Goal: Transaction & Acquisition: Purchase product/service

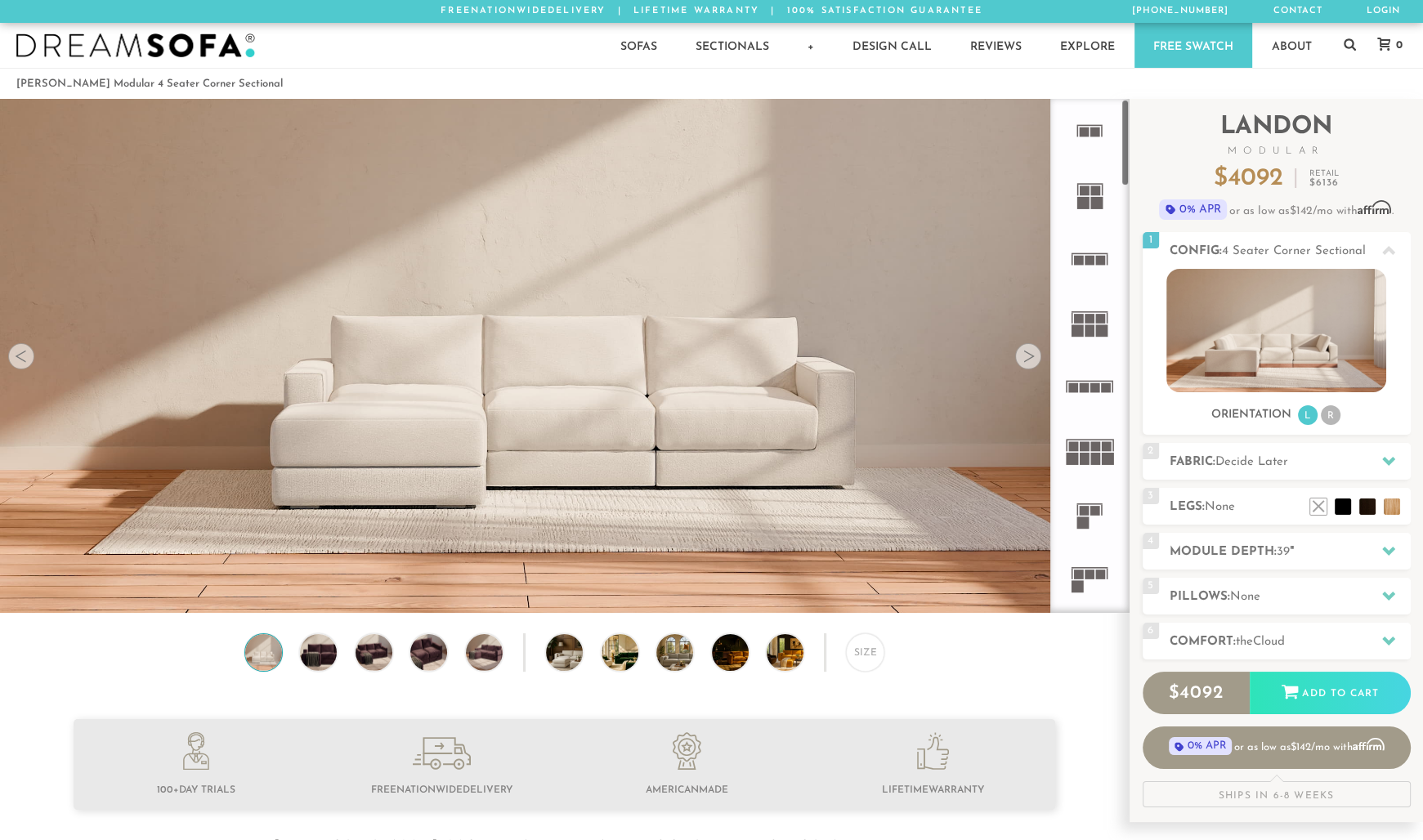
click at [1028, 362] on div at bounding box center [1028, 356] width 27 height 27
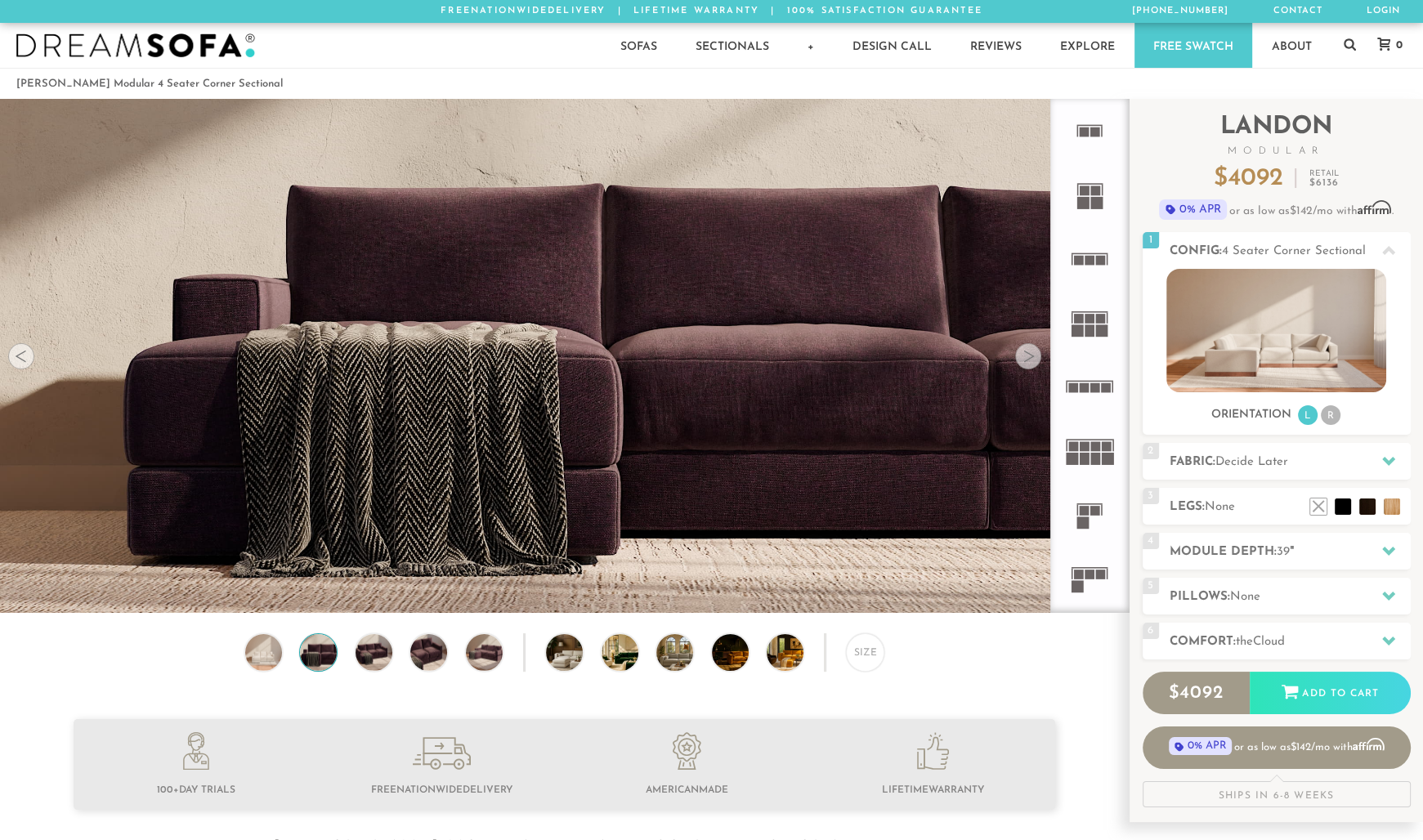
click at [1028, 362] on div at bounding box center [1028, 356] width 27 height 27
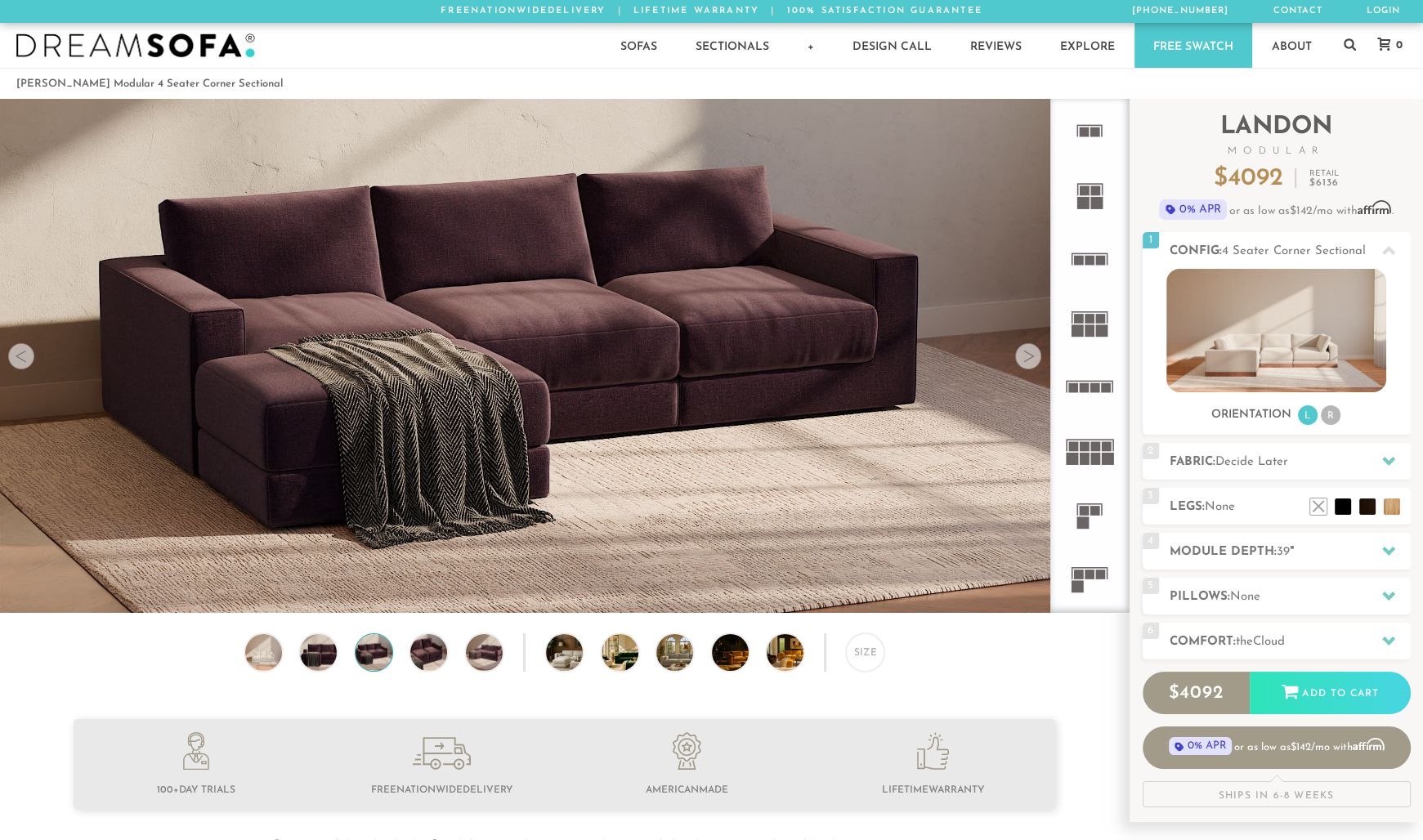
click at [1028, 362] on div at bounding box center [1028, 356] width 27 height 27
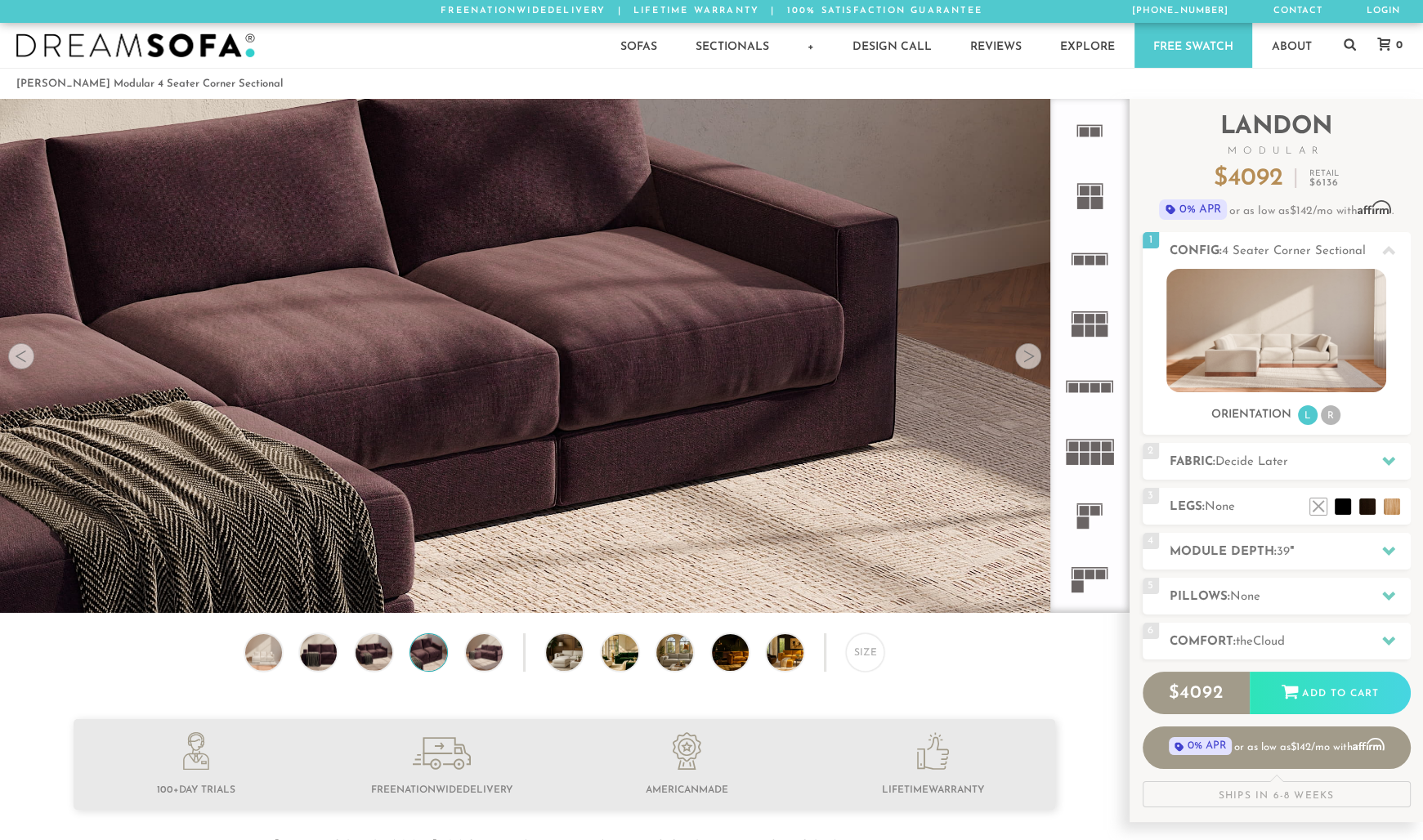
click at [1028, 362] on div at bounding box center [1028, 356] width 27 height 27
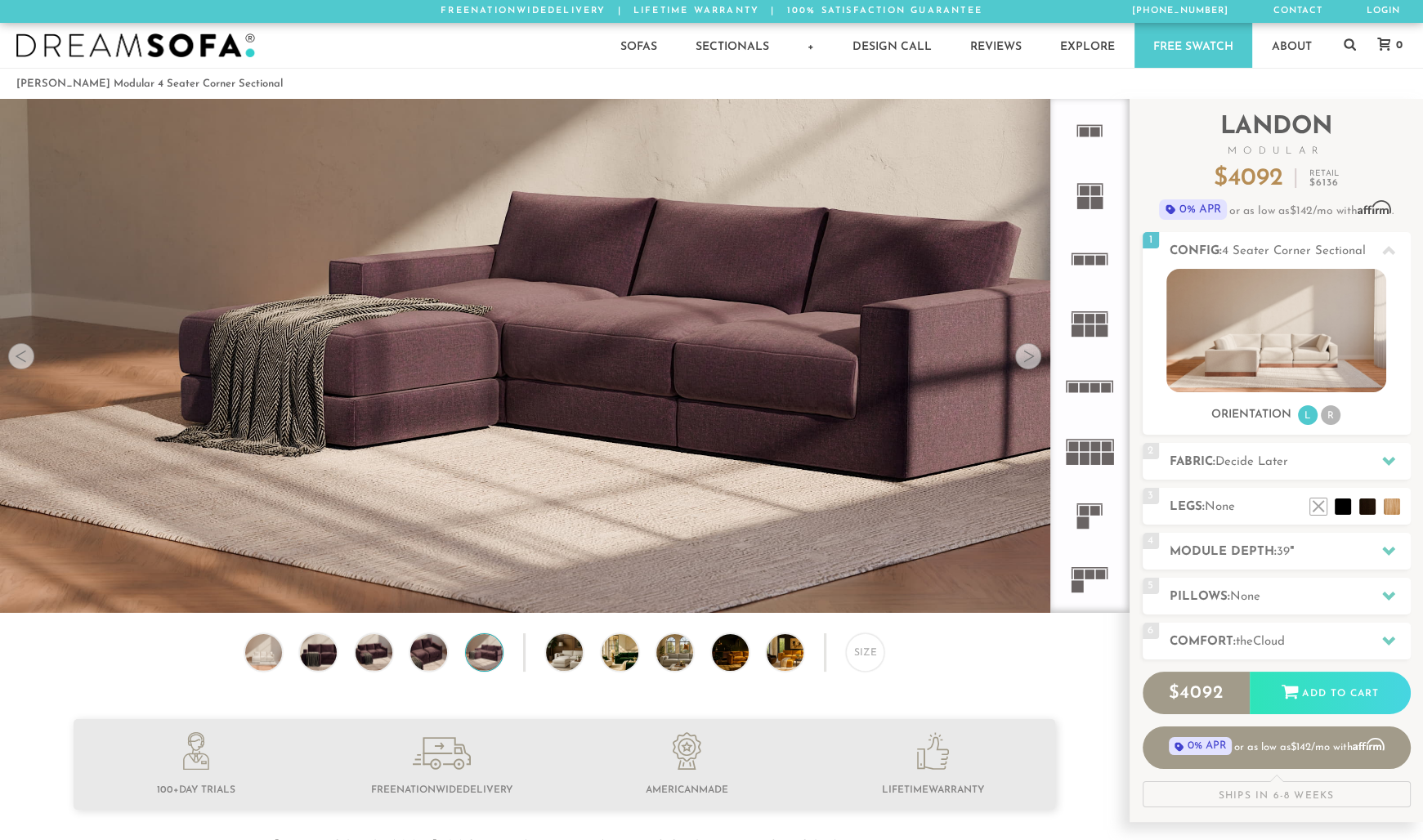
click at [1028, 362] on div at bounding box center [1028, 356] width 27 height 27
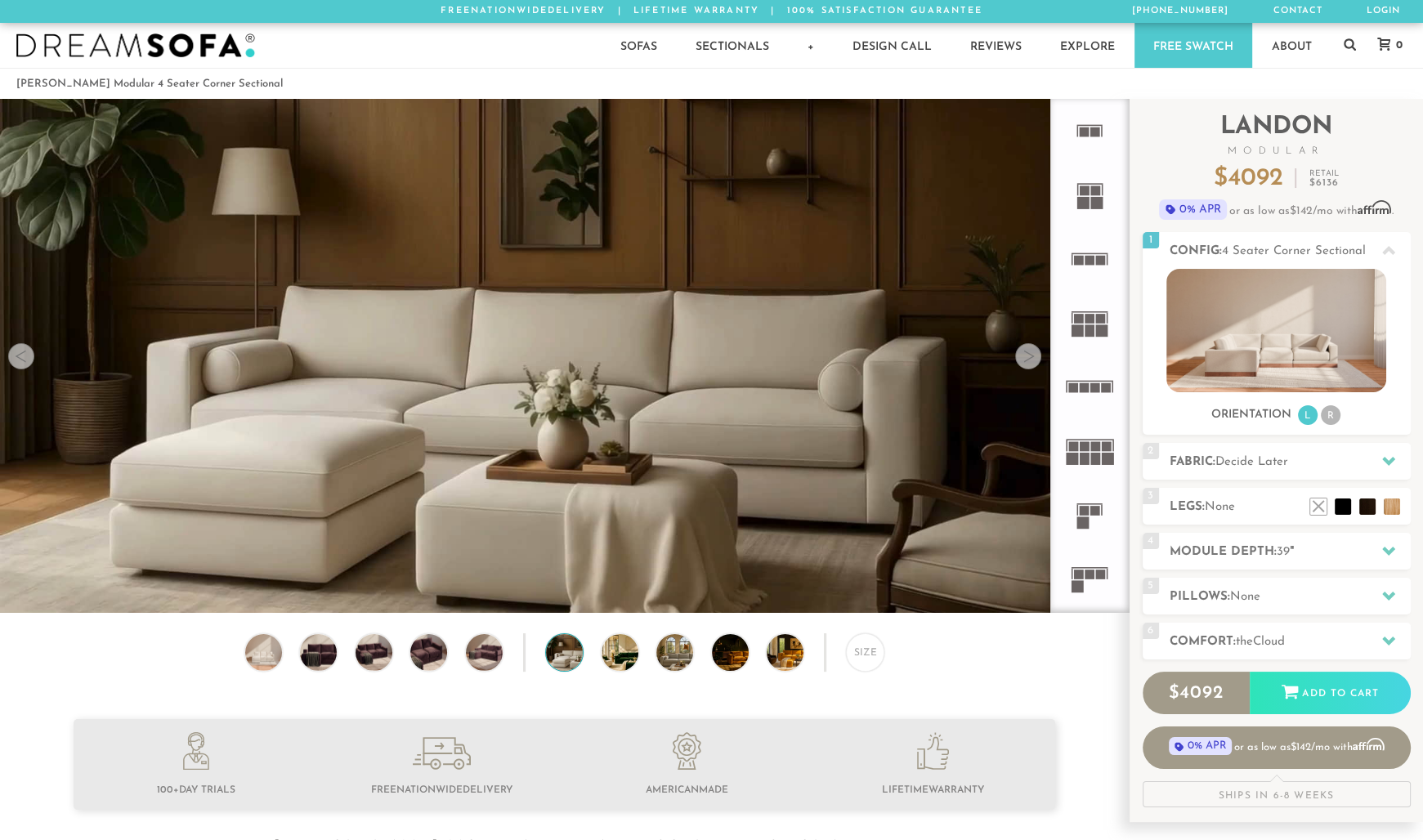
click at [1028, 362] on div at bounding box center [1028, 356] width 27 height 27
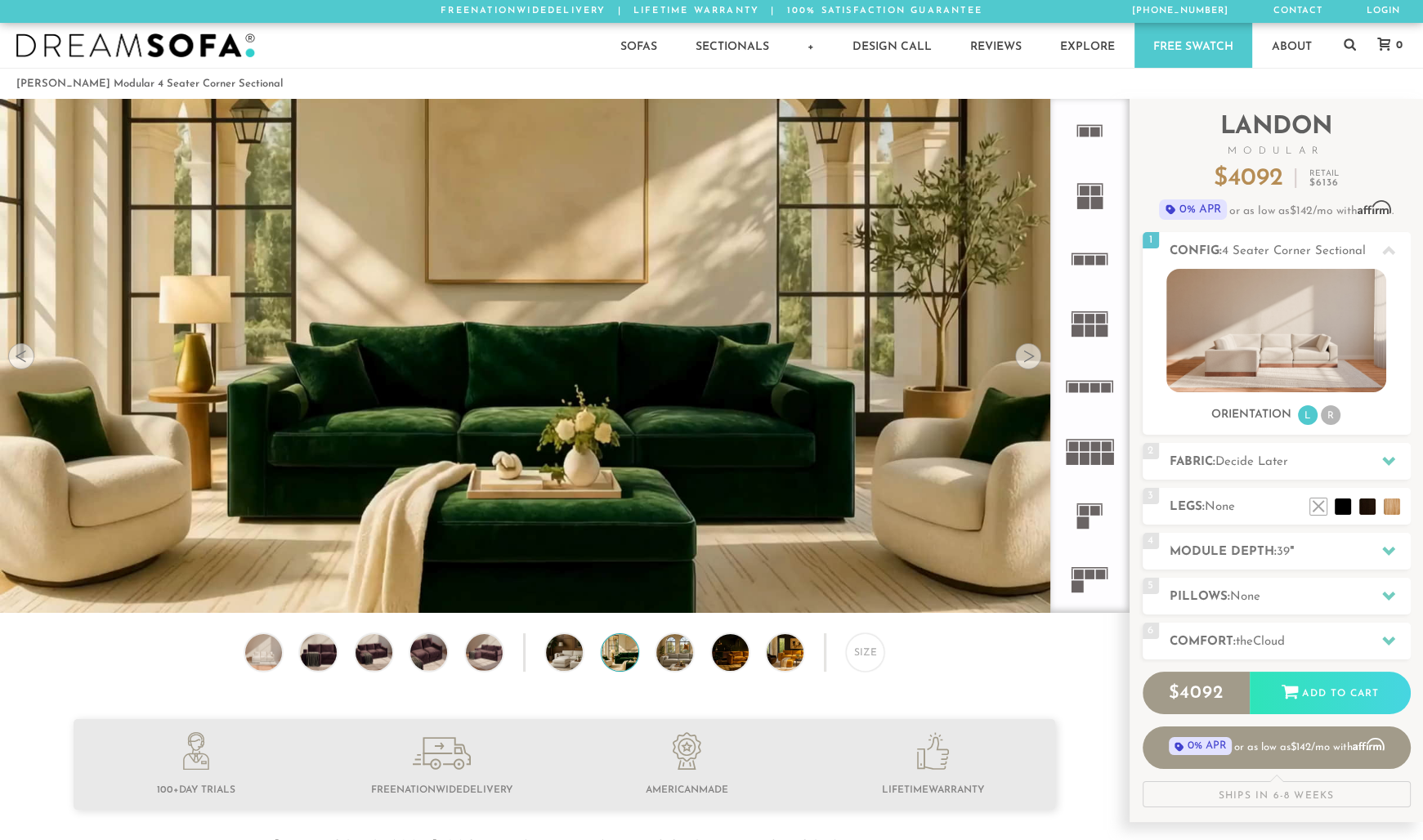
click at [1028, 362] on div at bounding box center [1028, 356] width 27 height 27
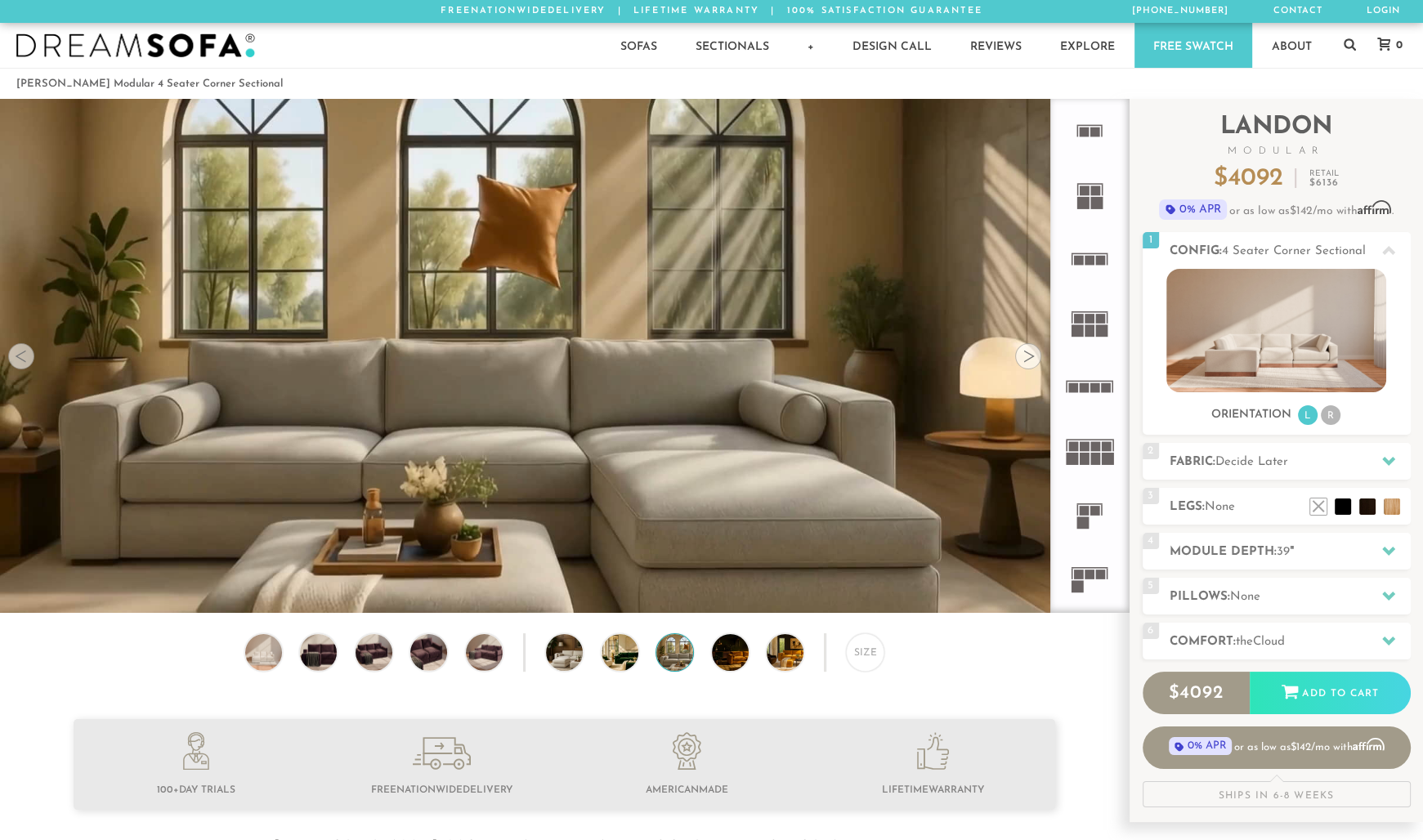
click at [1028, 362] on div at bounding box center [1028, 356] width 27 height 27
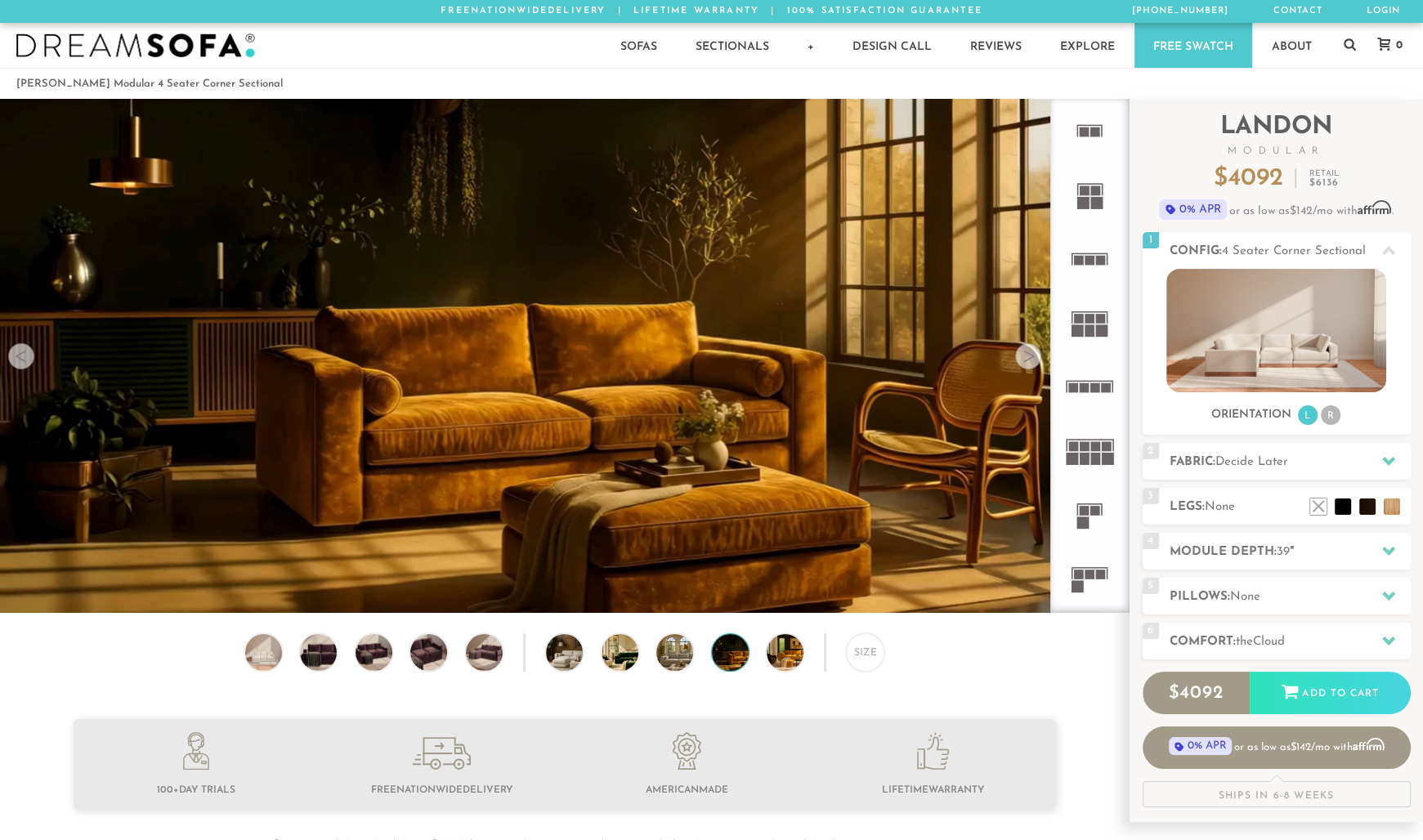
click at [1028, 362] on div at bounding box center [1028, 356] width 27 height 27
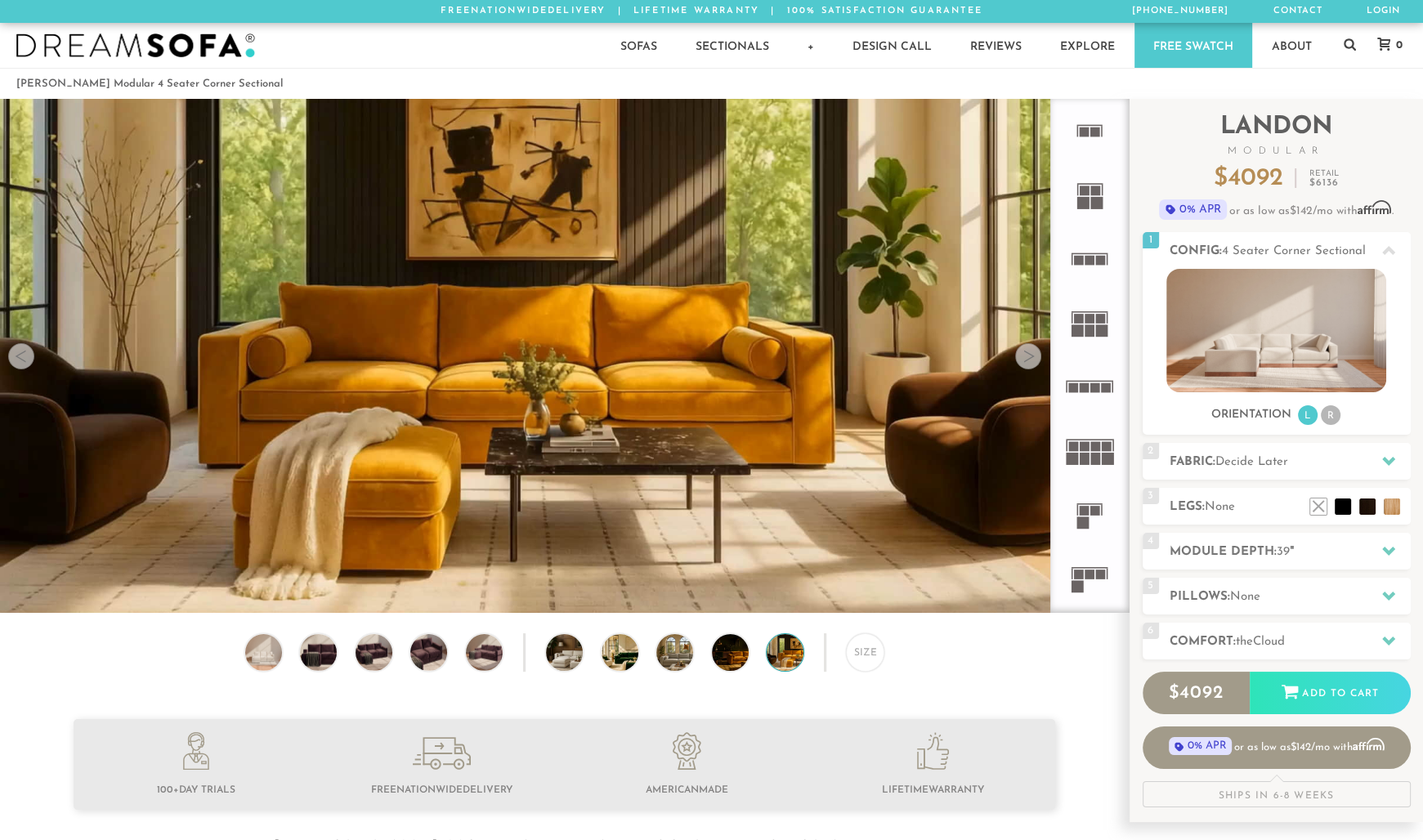
click at [1028, 362] on div at bounding box center [1028, 356] width 27 height 27
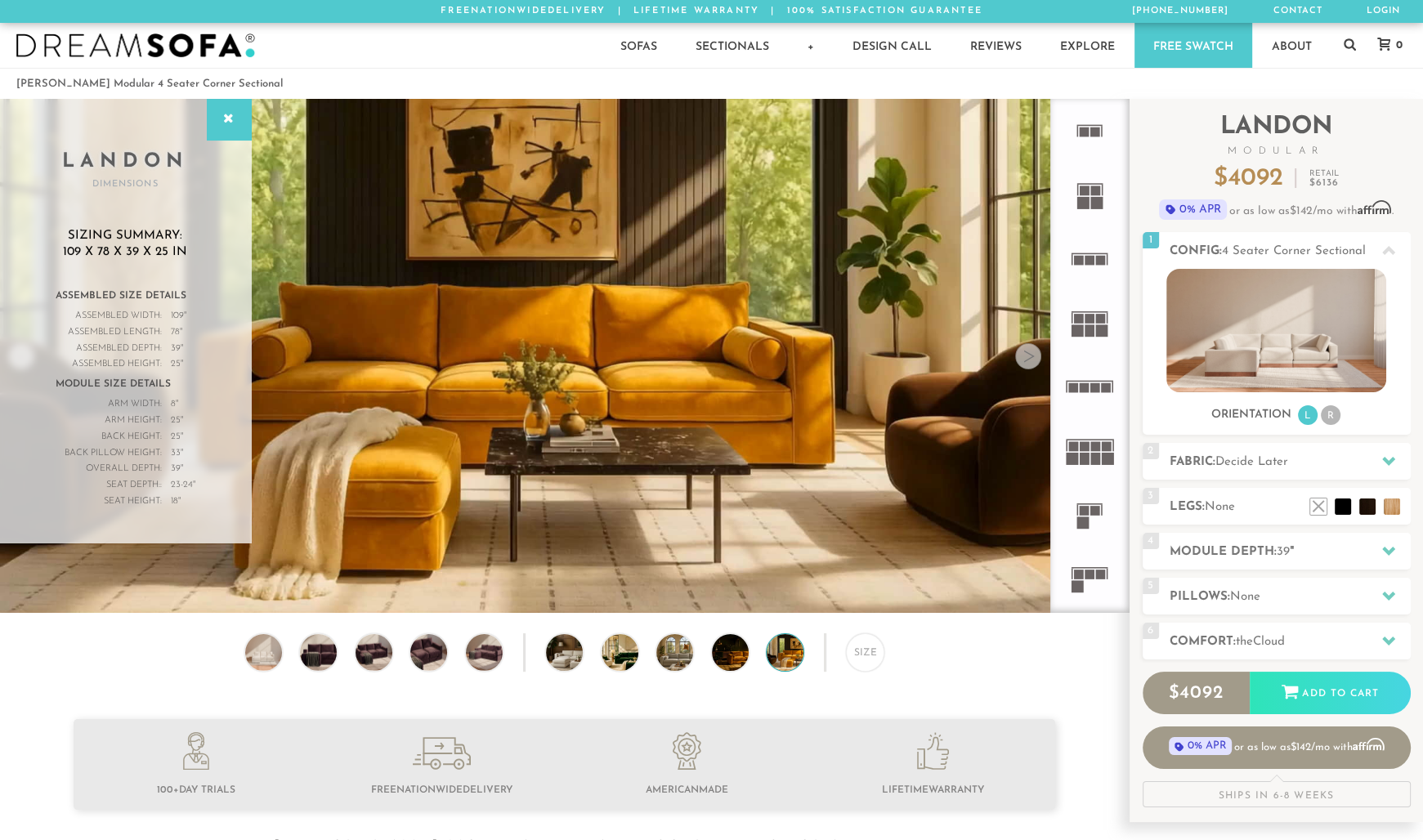
click at [1028, 362] on div at bounding box center [1028, 356] width 27 height 27
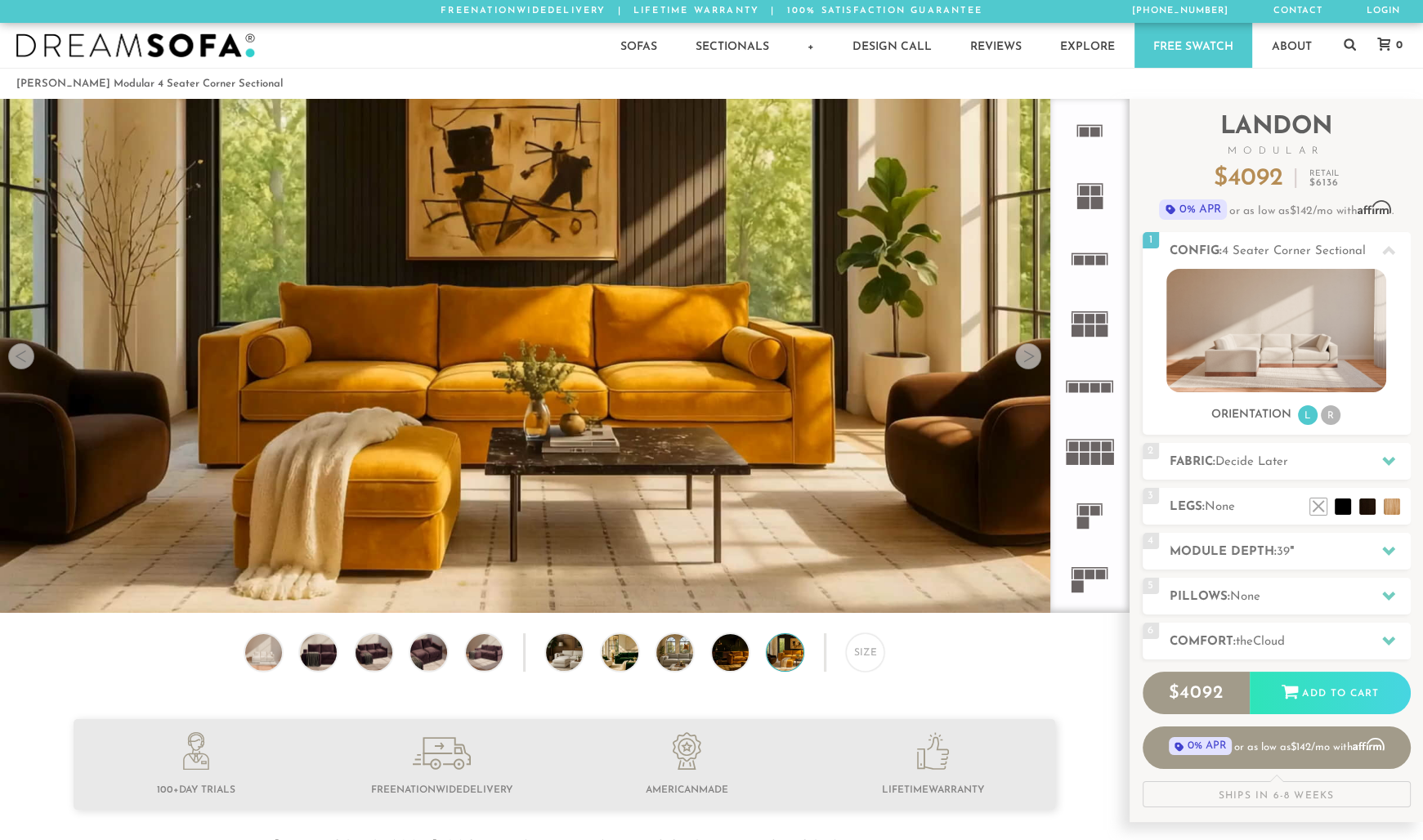
click at [1028, 362] on div at bounding box center [1028, 356] width 27 height 27
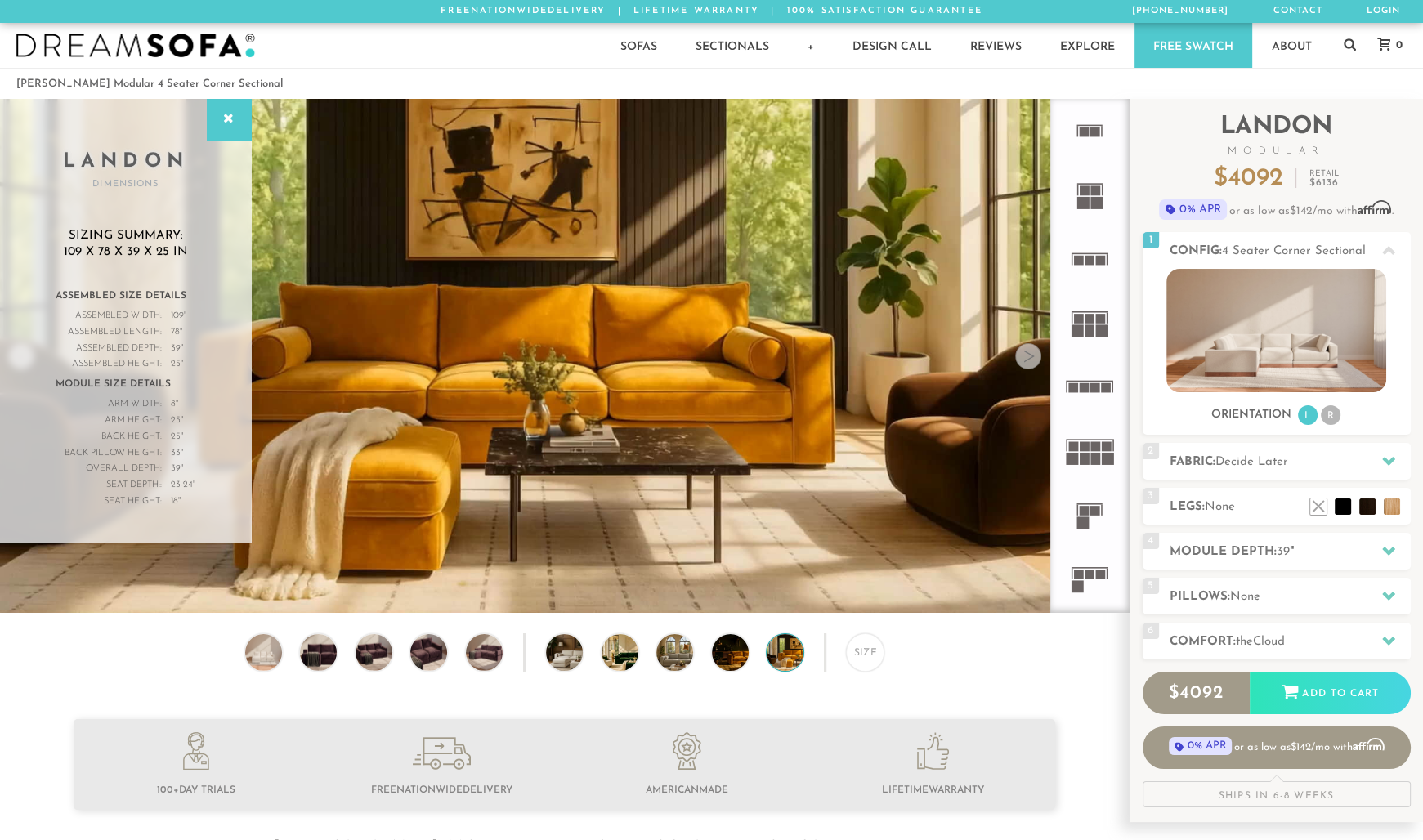
click at [1028, 362] on div at bounding box center [1028, 356] width 27 height 27
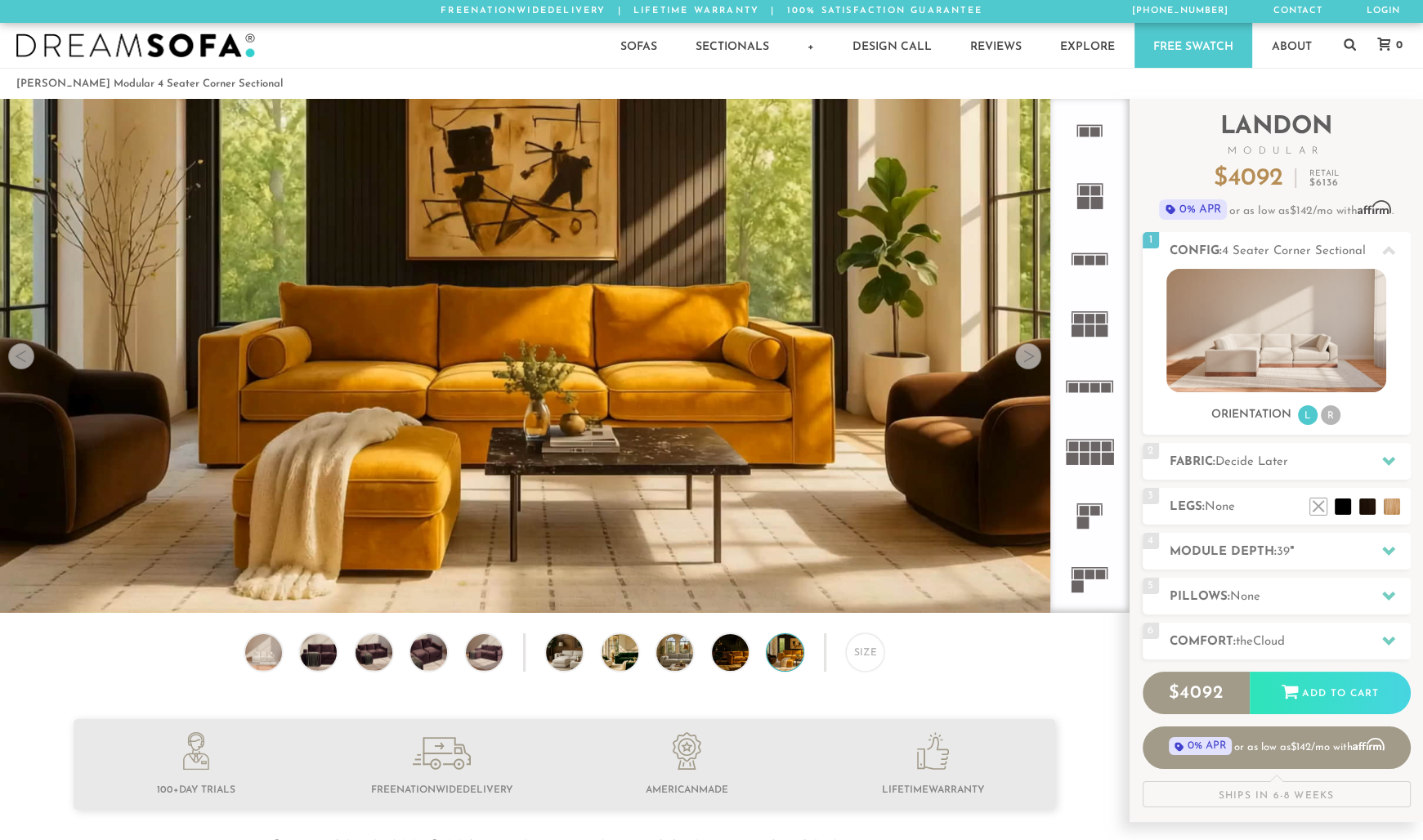
click at [30, 357] on div at bounding box center [21, 356] width 27 height 27
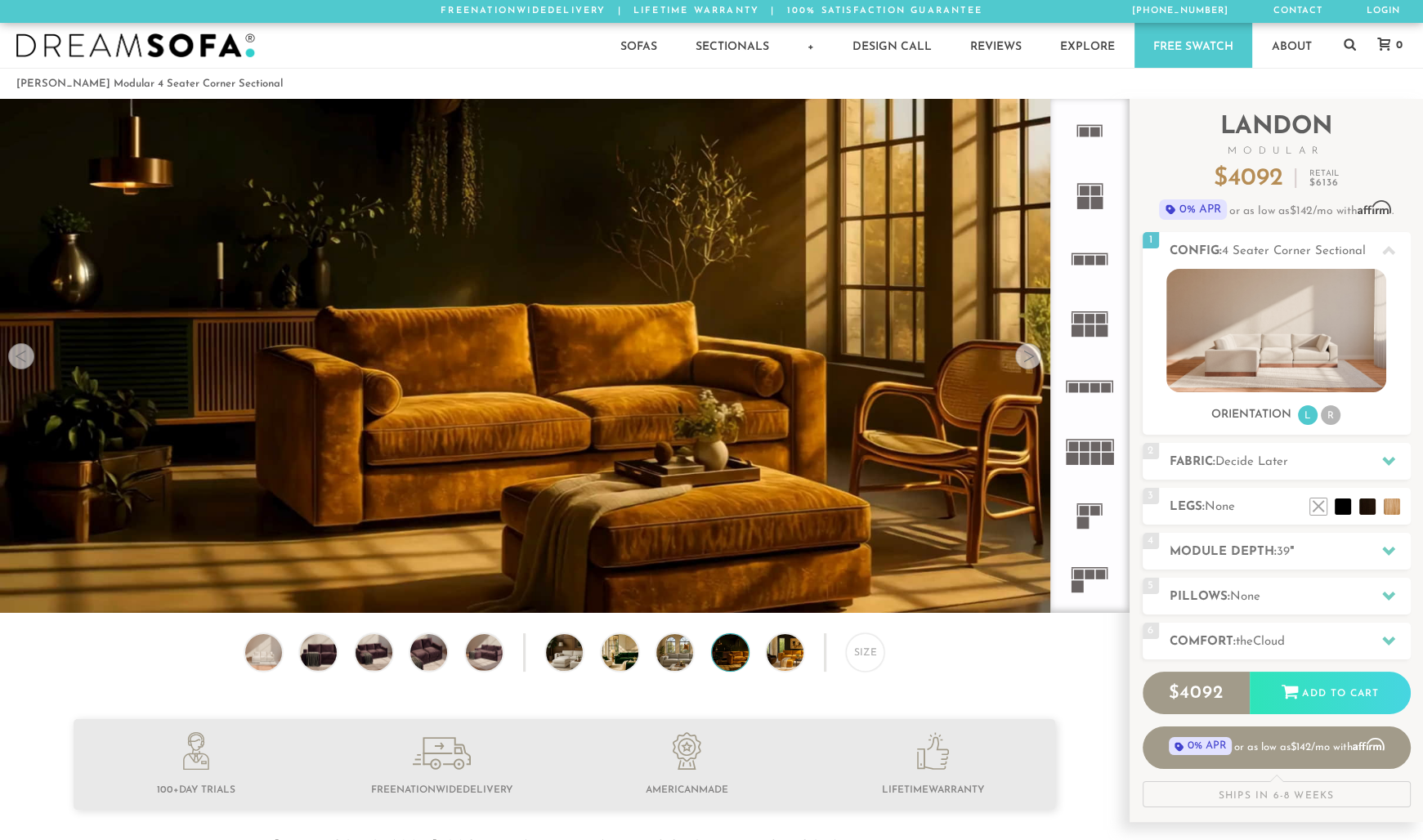
click at [30, 357] on div at bounding box center [21, 356] width 27 height 27
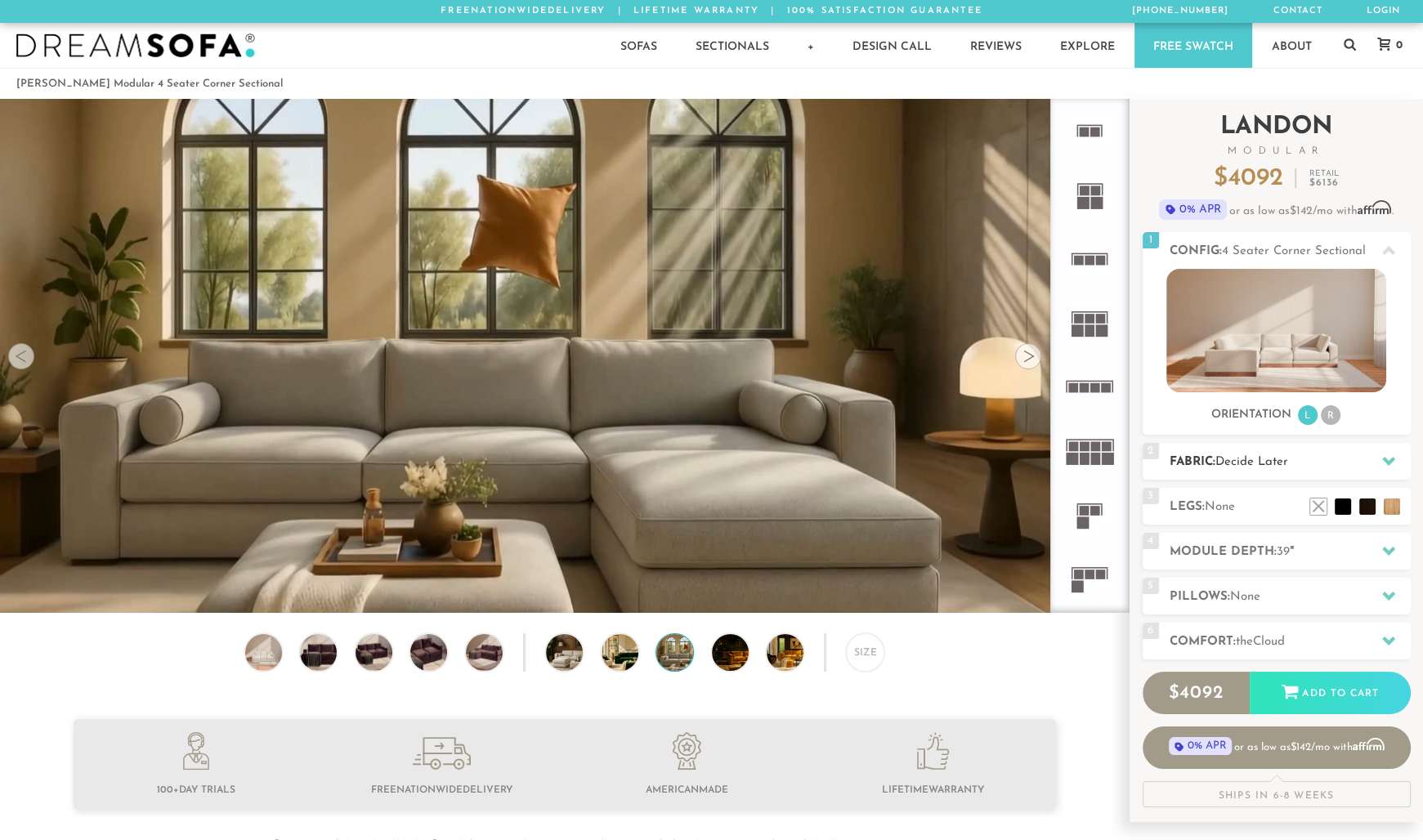
click at [1219, 460] on span "Decide Later" at bounding box center [1252, 462] width 73 height 12
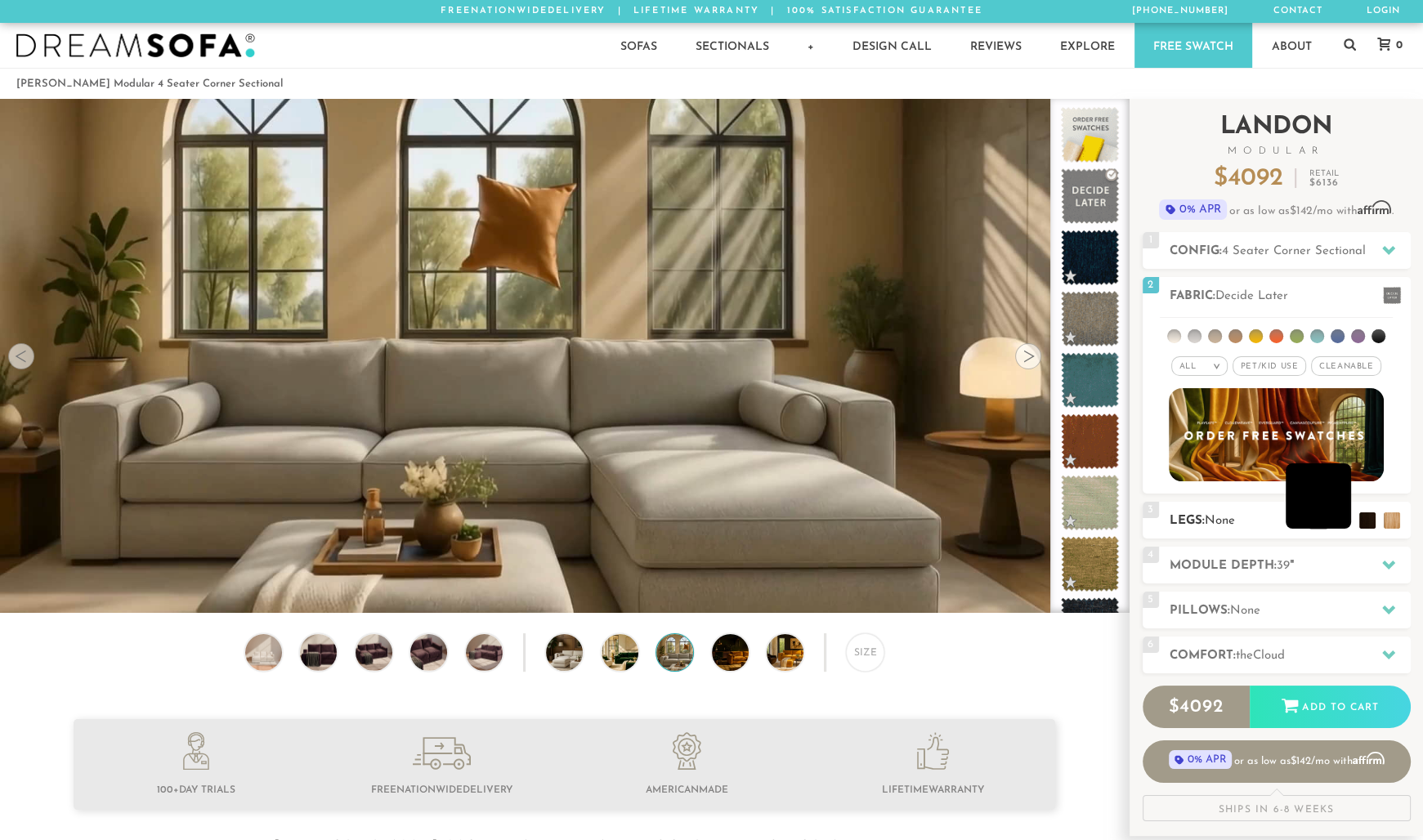
click at [1343, 517] on li at bounding box center [1317, 495] width 65 height 65
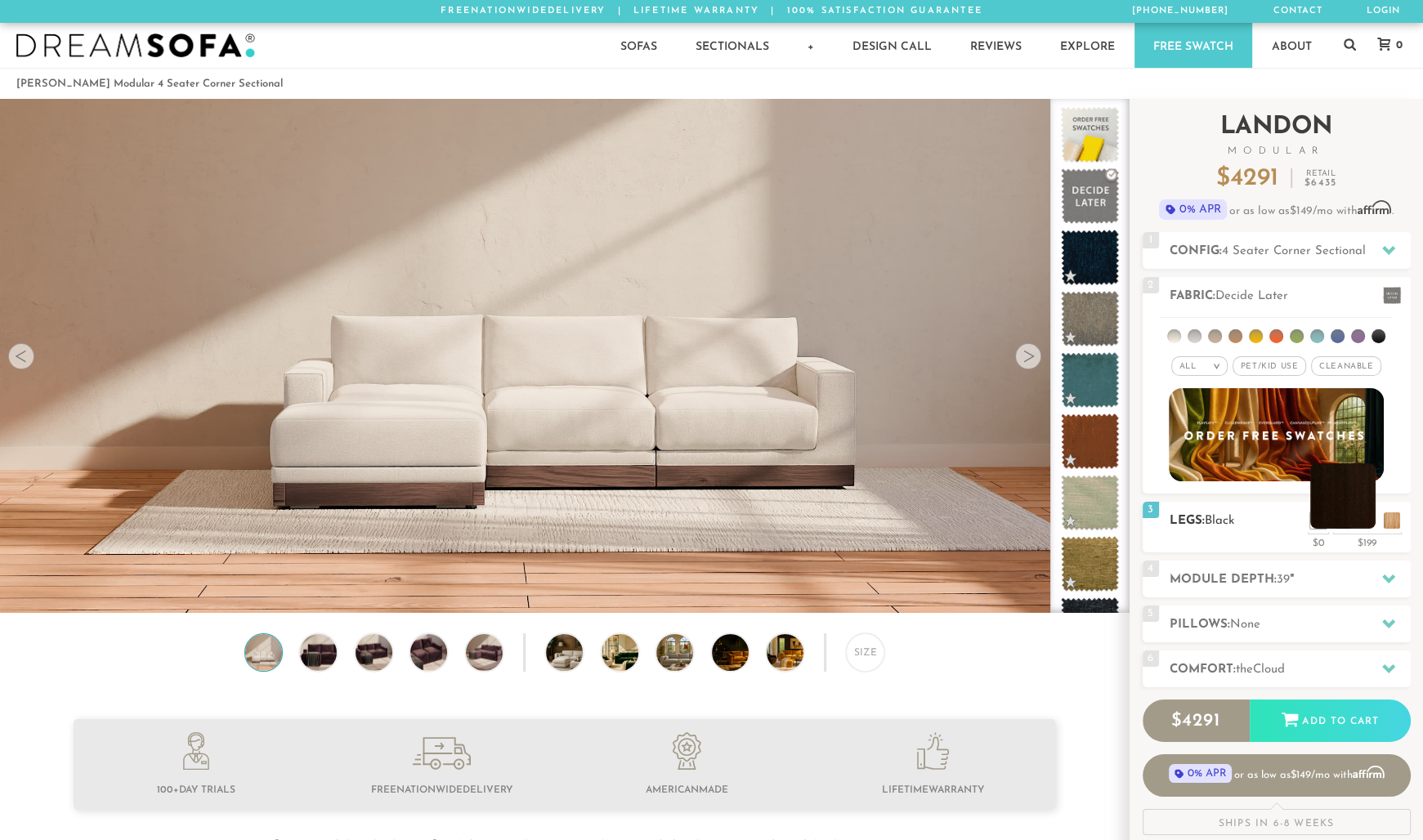
click at [1362, 519] on li at bounding box center [1342, 495] width 65 height 65
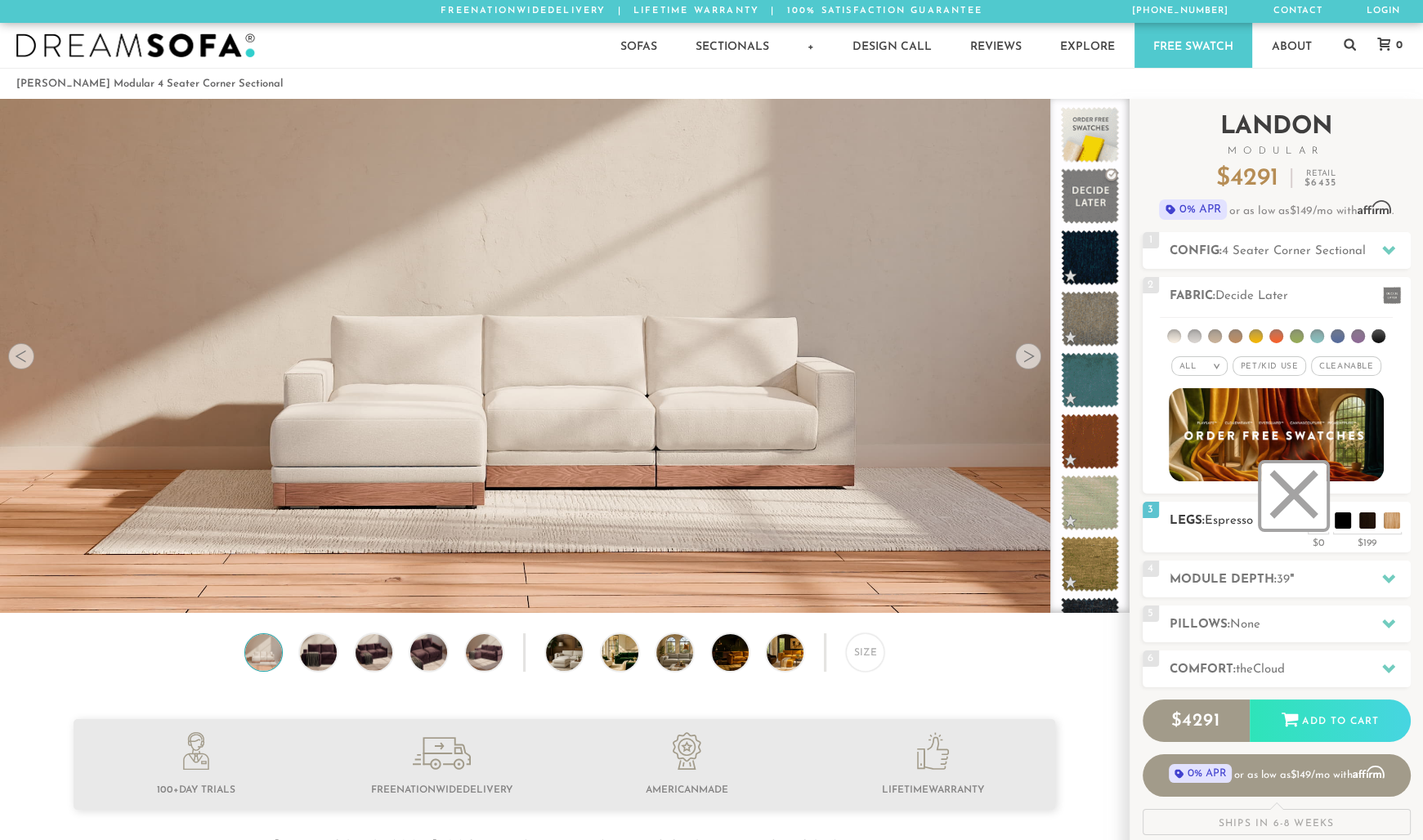
click at [1327, 521] on ul at bounding box center [1354, 516] width 98 height 25
click at [1323, 521] on li at bounding box center [1293, 495] width 65 height 65
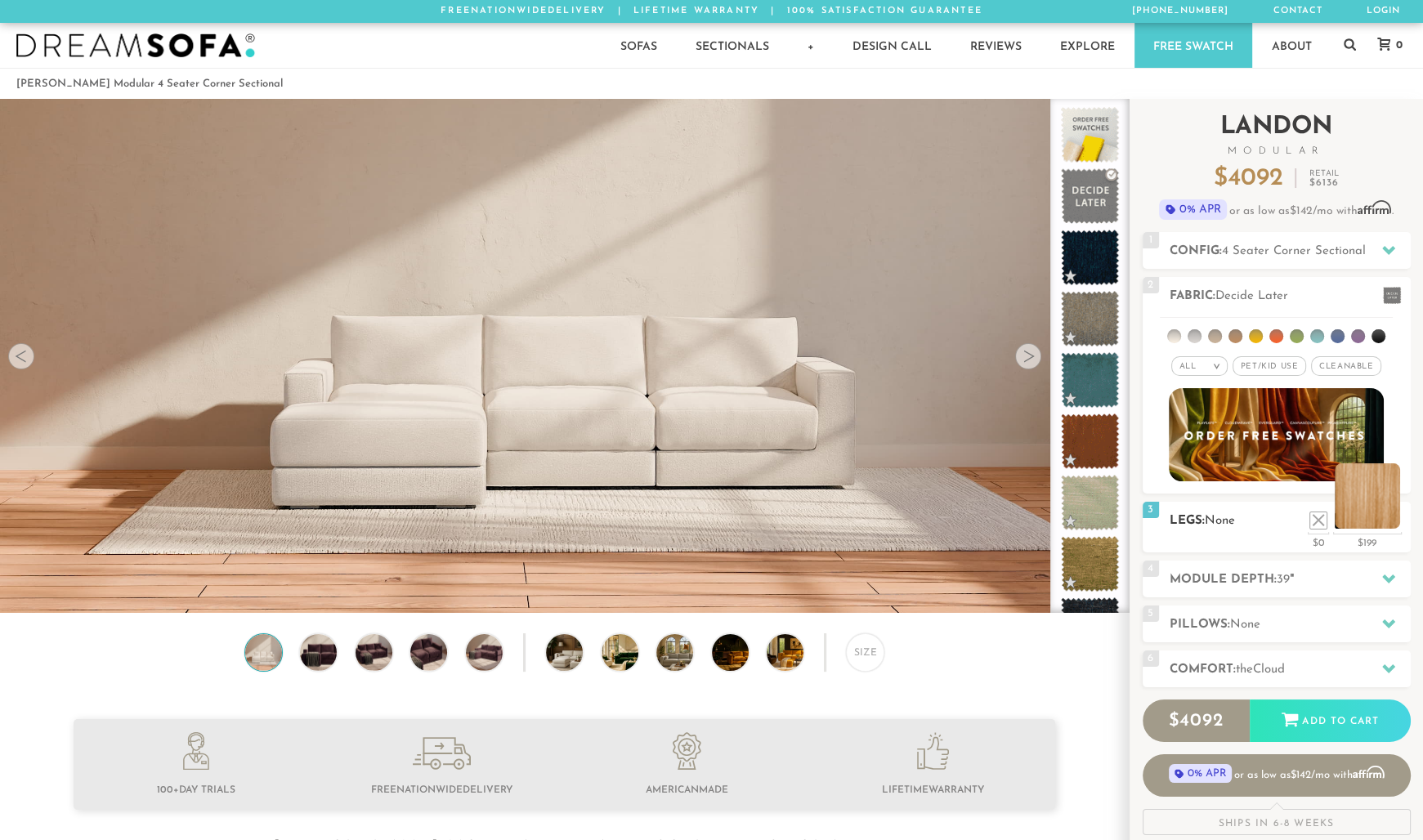
click at [1386, 518] on li at bounding box center [1366, 495] width 65 height 65
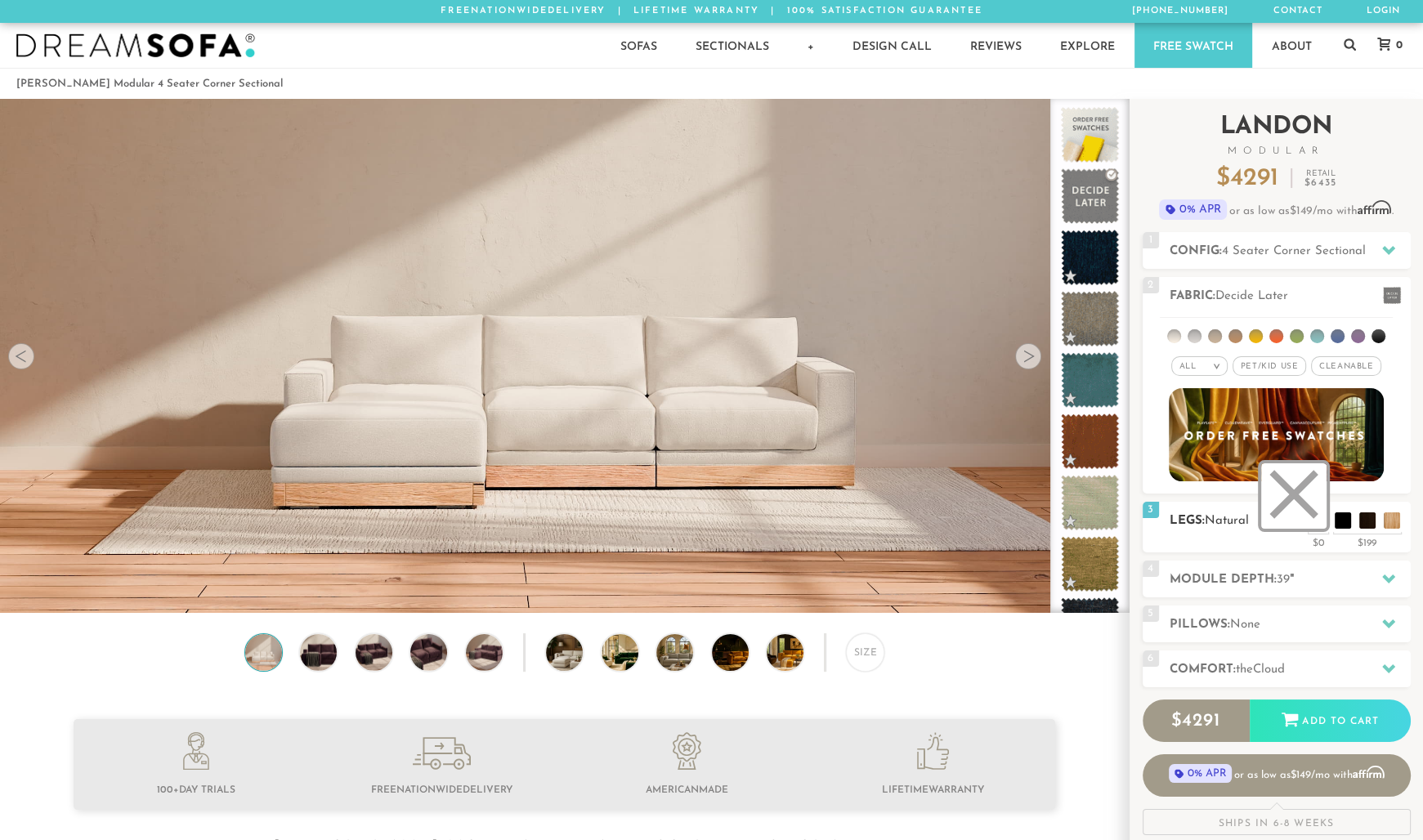
click at [1311, 525] on li at bounding box center [1293, 495] width 65 height 65
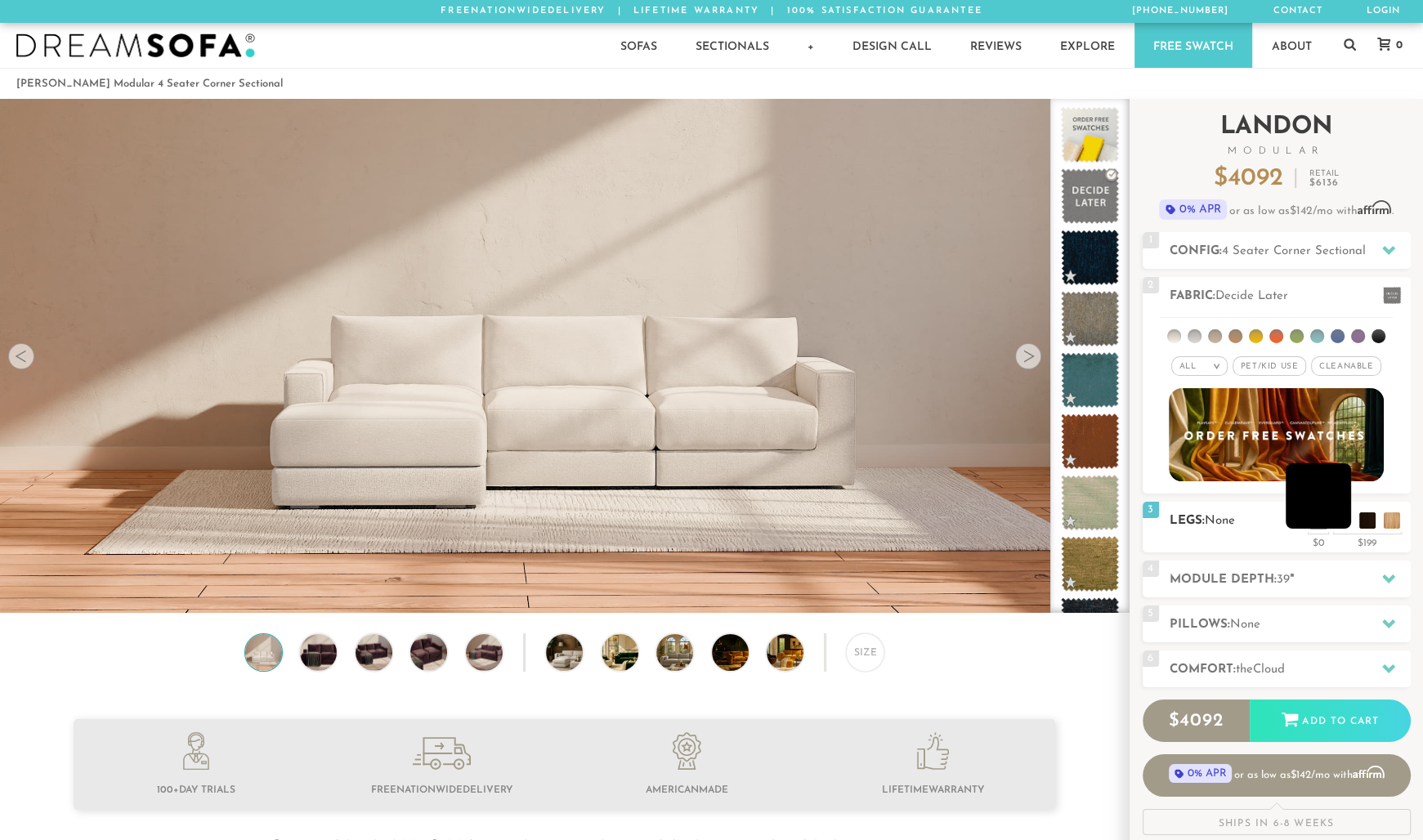
click at [1335, 521] on li at bounding box center [1317, 495] width 65 height 65
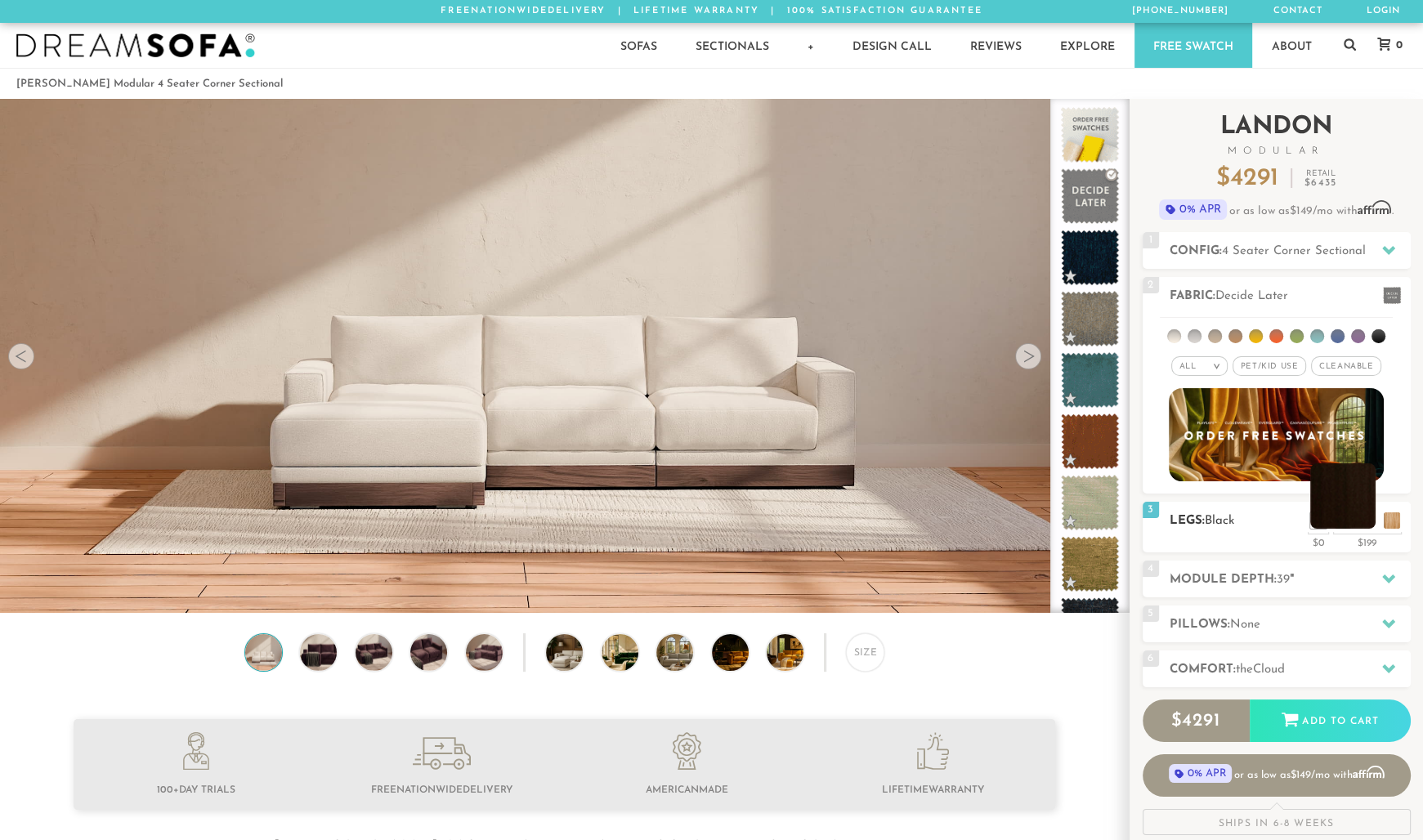
click at [1366, 519] on li at bounding box center [1342, 495] width 65 height 65
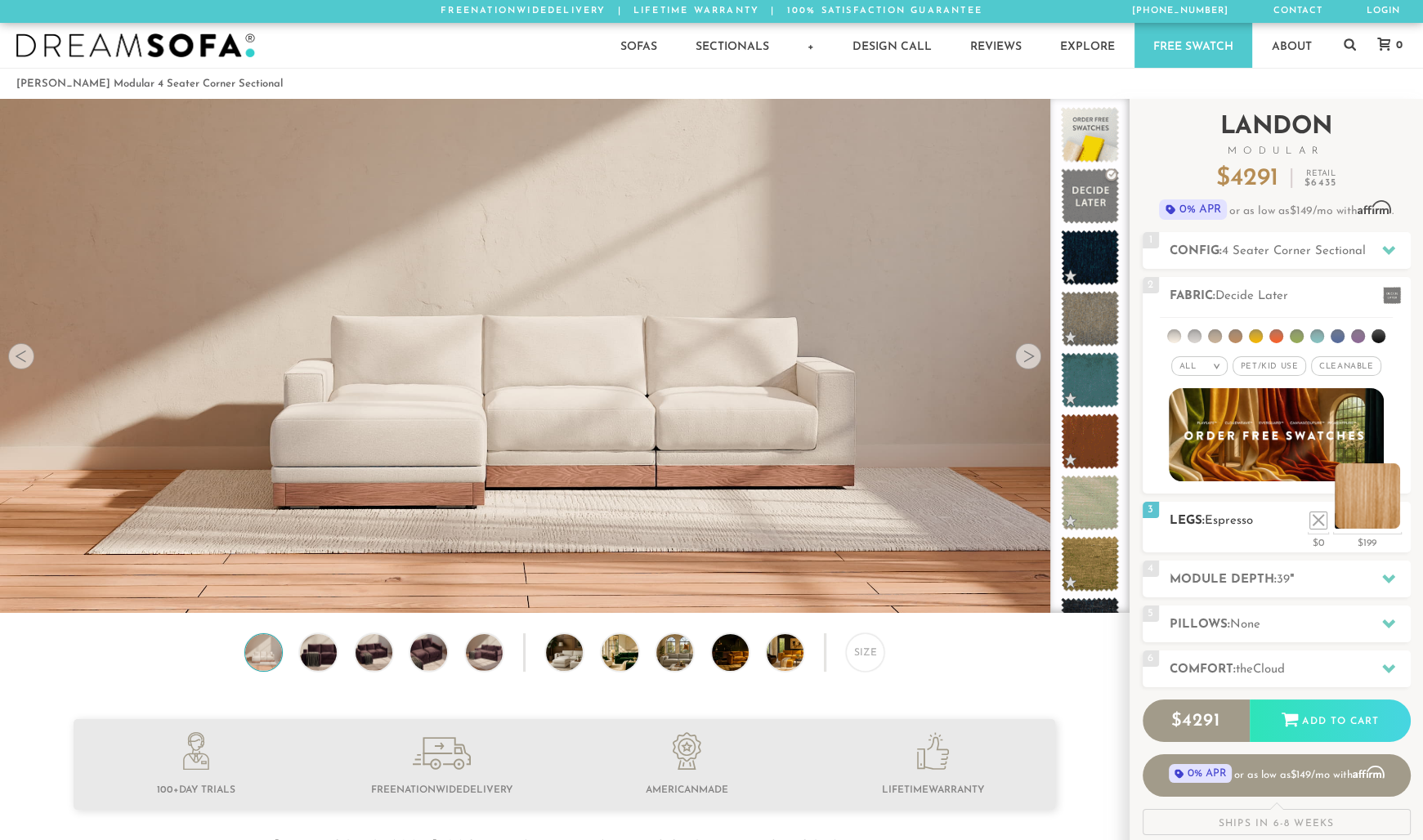
click at [1393, 519] on li at bounding box center [1366, 495] width 65 height 65
